Goal: Check status: Check status

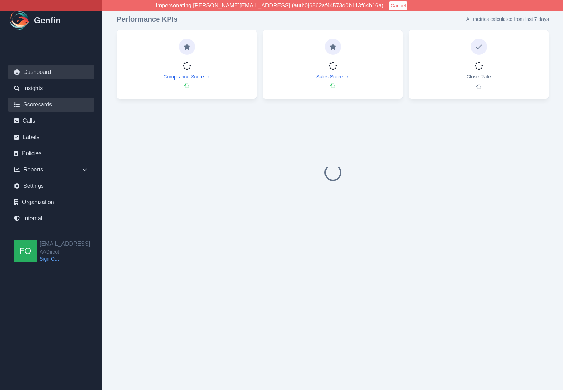
click at [41, 107] on link "Scorecards" at bounding box center [51, 105] width 86 height 14
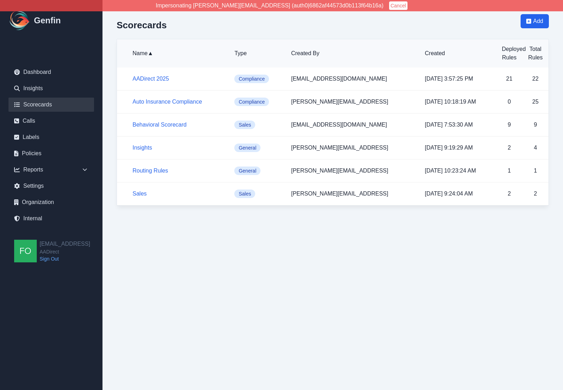
click at [159, 82] on h5 "AADirect 2025" at bounding box center [177, 79] width 90 height 8
click at [160, 79] on link "AADirect 2025" at bounding box center [150, 79] width 36 height 6
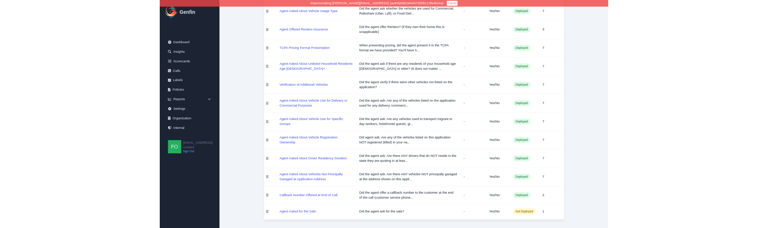
scroll to position [502, 0]
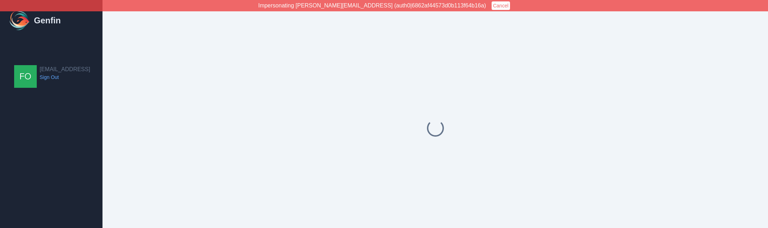
scroll to position [5, 0]
